Goal: Navigation & Orientation: Find specific page/section

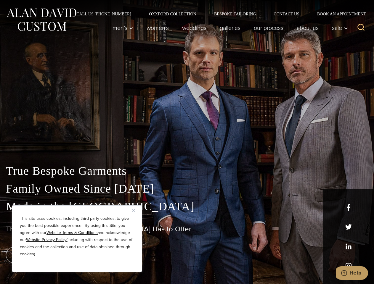
click at [187, 142] on div "True Bespoke Garments Family Owned Since [DATE] Made in [GEOGRAPHIC_DATA] The B…" at bounding box center [187, 208] width 374 height 151
click at [136, 210] on button "Close" at bounding box center [135, 210] width 7 height 7
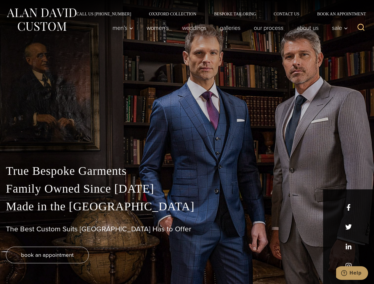
click at [77, 264] on div "True Bespoke Garments Family Owned Since [DATE] Made in [GEOGRAPHIC_DATA] The B…" at bounding box center [187, 223] width 374 height 122
click at [361, 28] on icon "Search" at bounding box center [360, 27] width 9 height 9
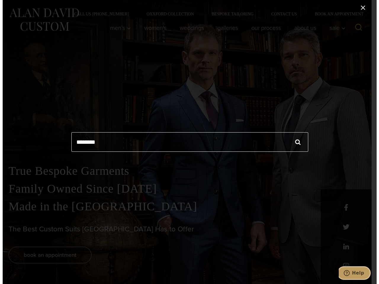
click at [349, 273] on icon "Help" at bounding box center [346, 273] width 6 height 6
